Goal: Register for event/course

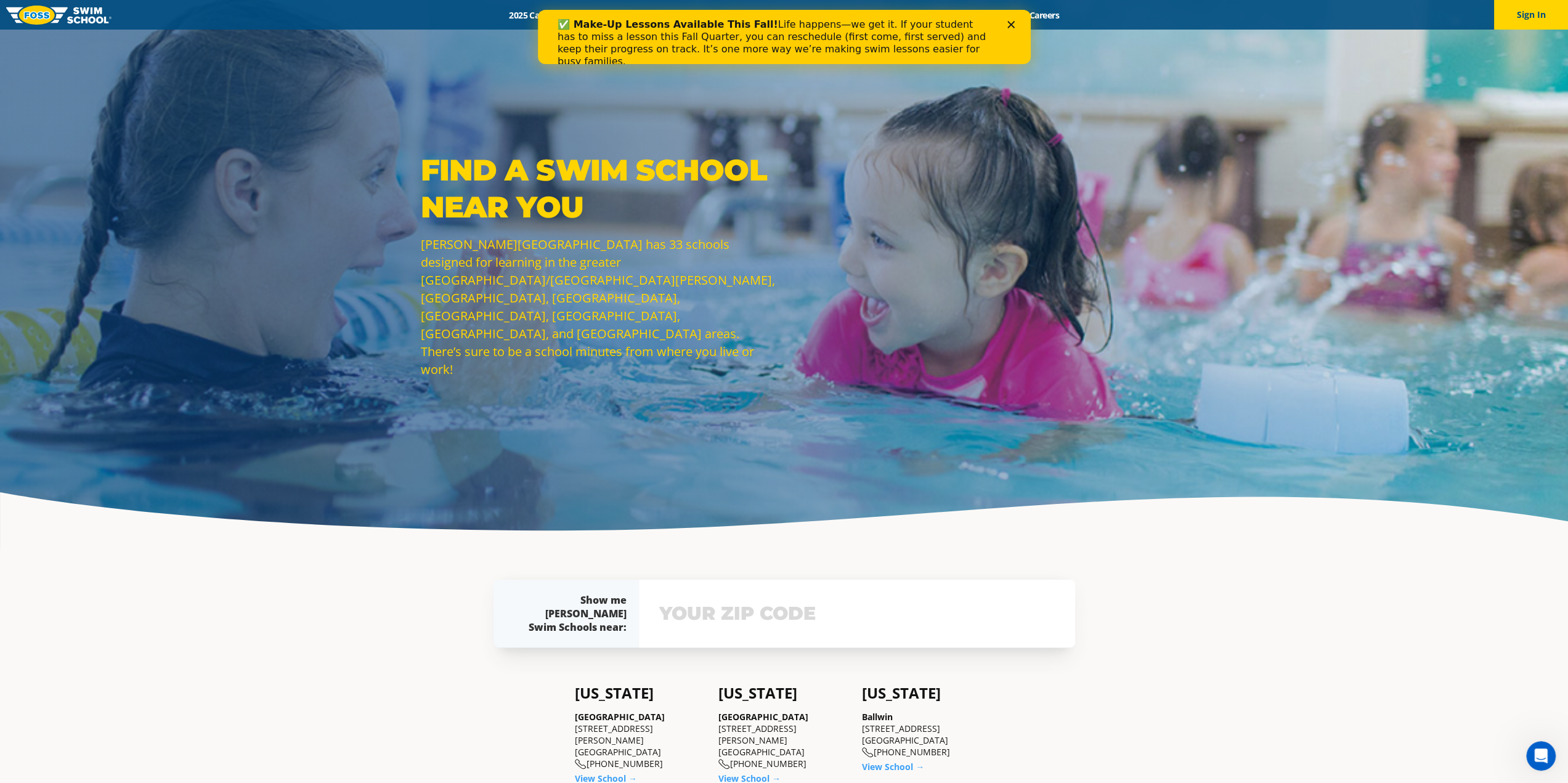
click at [1010, 24] on polygon "Close" at bounding box center [1010, 25] width 8 height 8
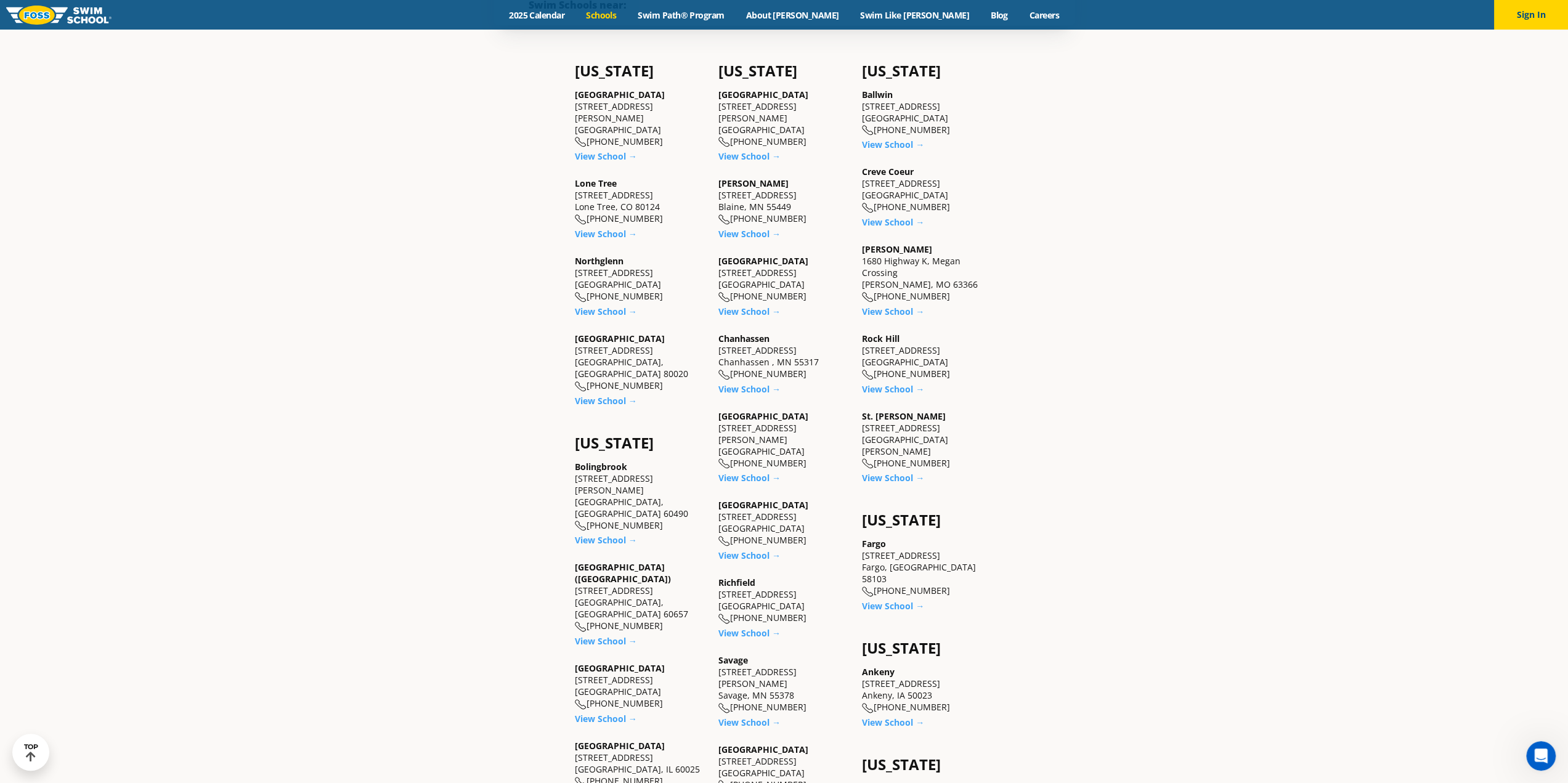
scroll to position [740, 0]
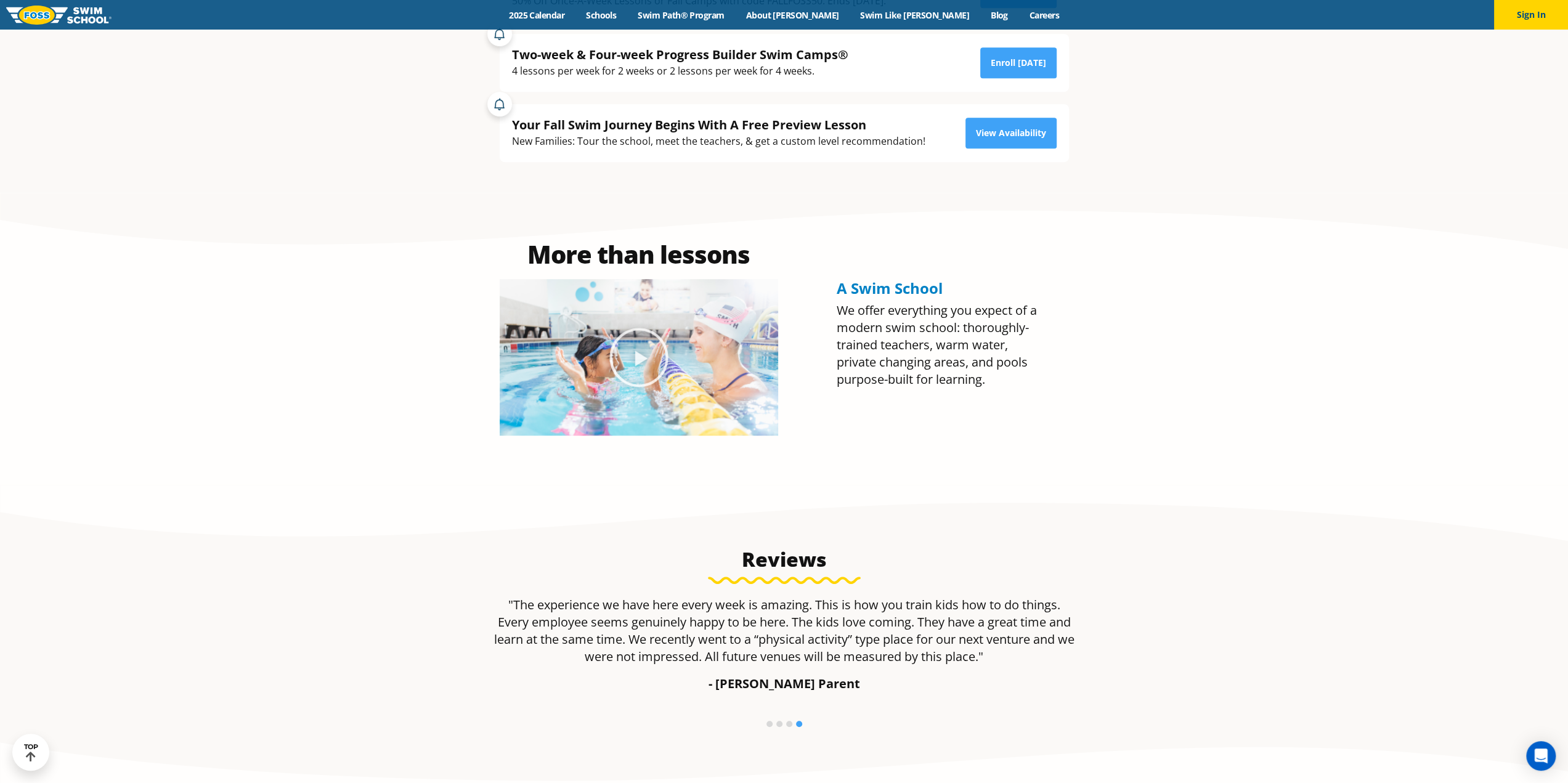
scroll to position [185, 0]
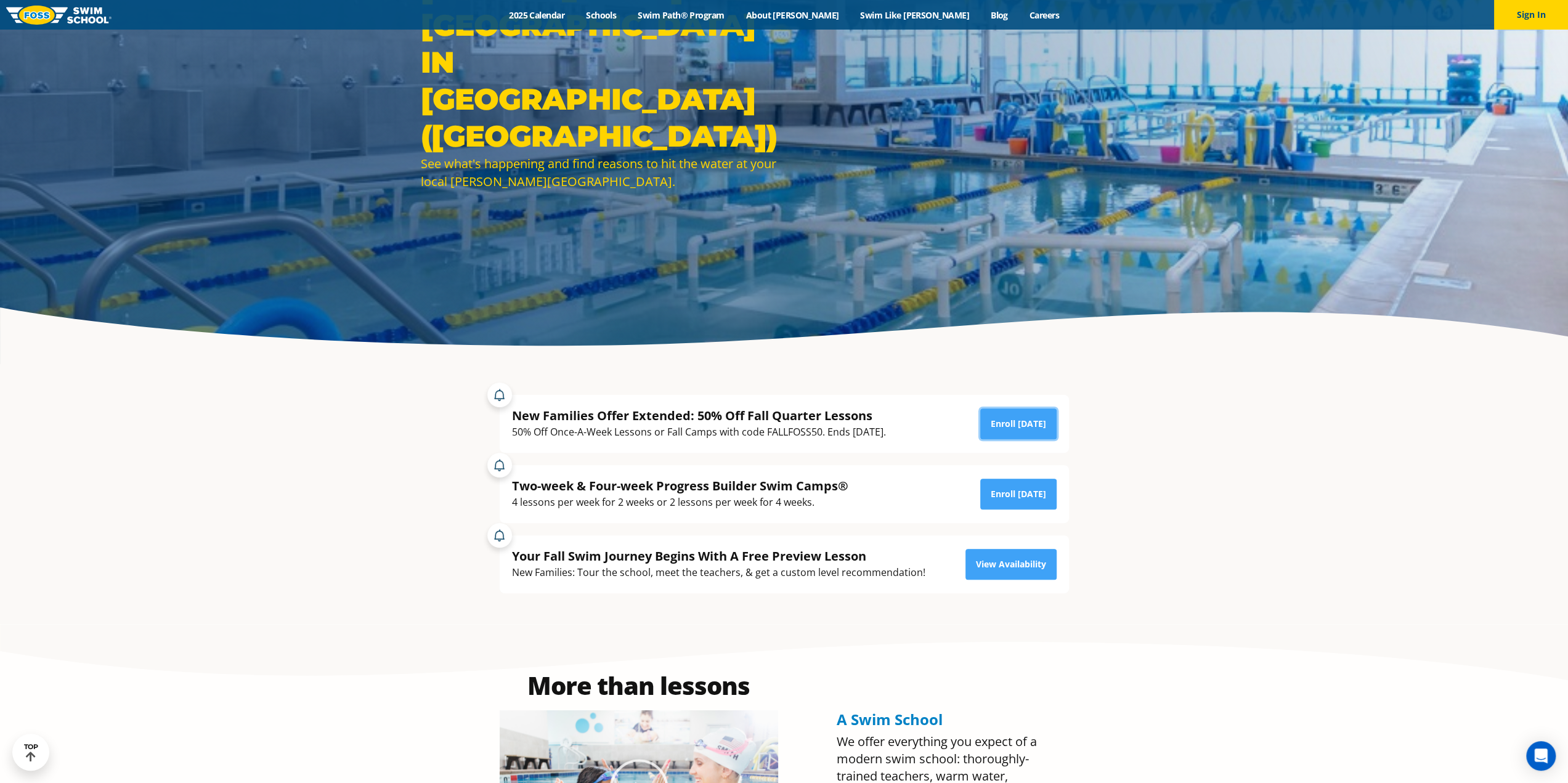
drag, startPoint x: 1018, startPoint y: 433, endPoint x: 997, endPoint y: 351, distance: 84.6
click at [1018, 433] on link "Enroll Today" at bounding box center [1019, 424] width 77 height 31
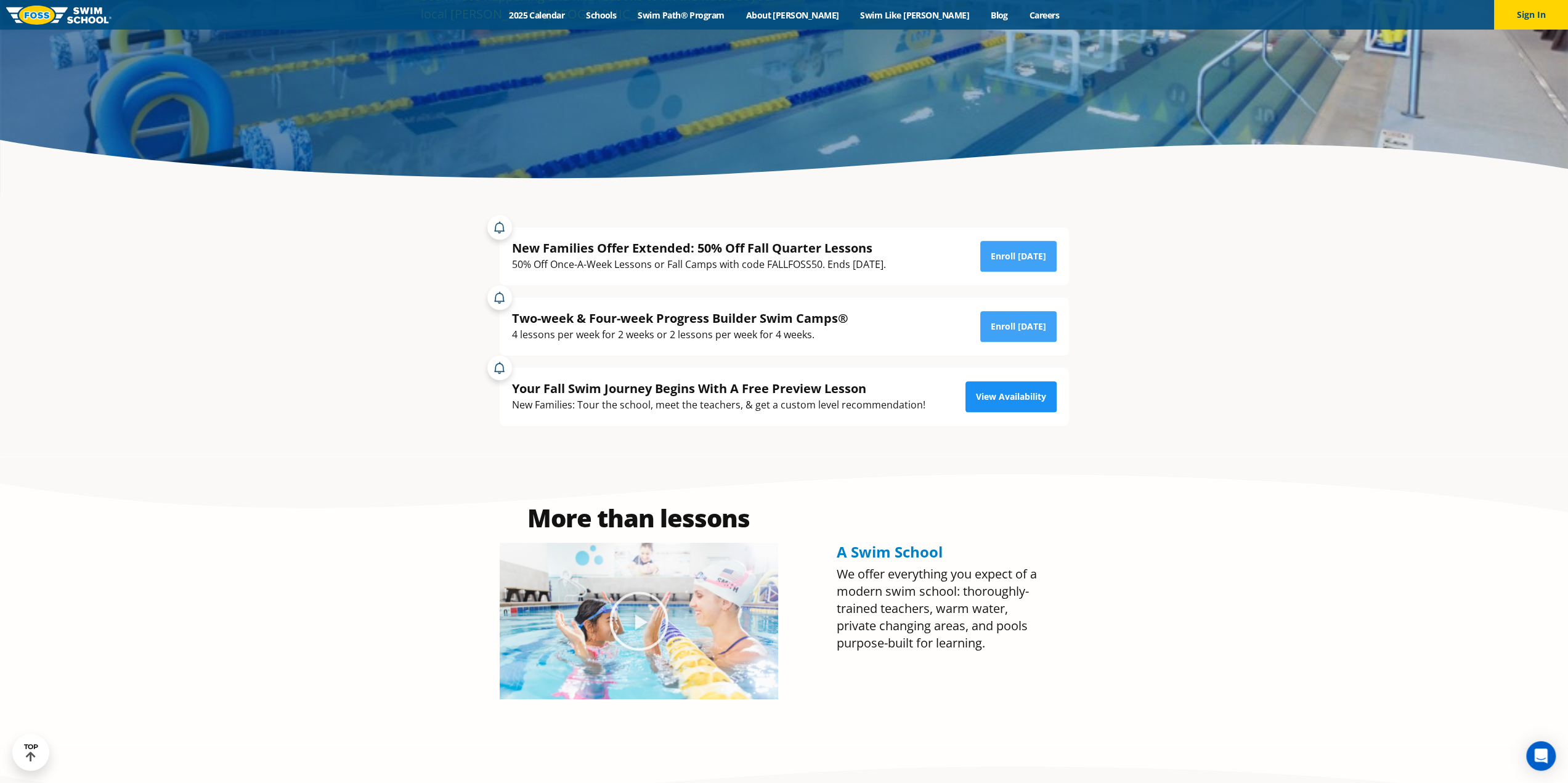
scroll to position [308, 0]
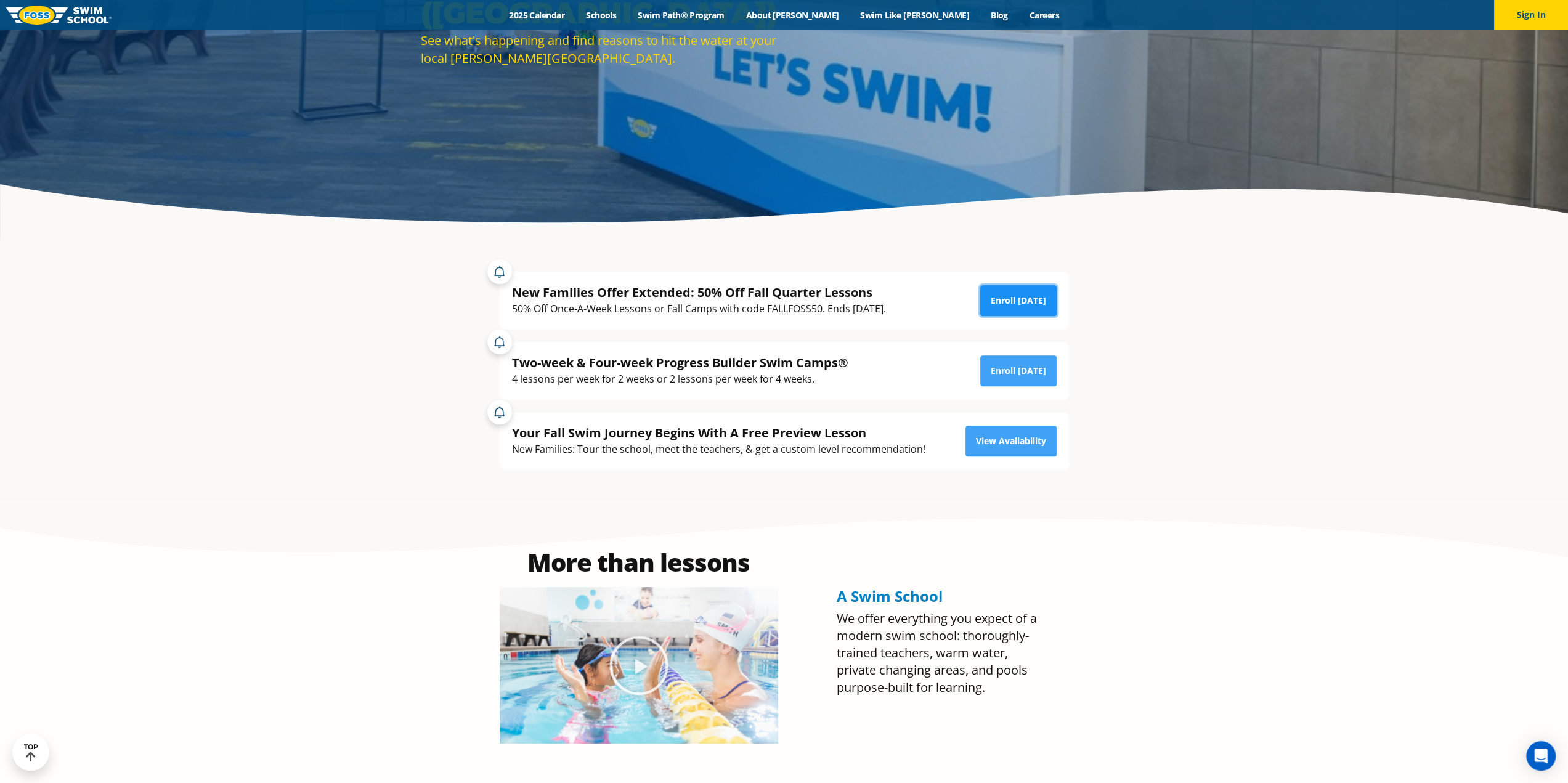
click at [1021, 300] on link "Enroll Today" at bounding box center [1019, 300] width 77 height 31
